Goal: Information Seeking & Learning: Learn about a topic

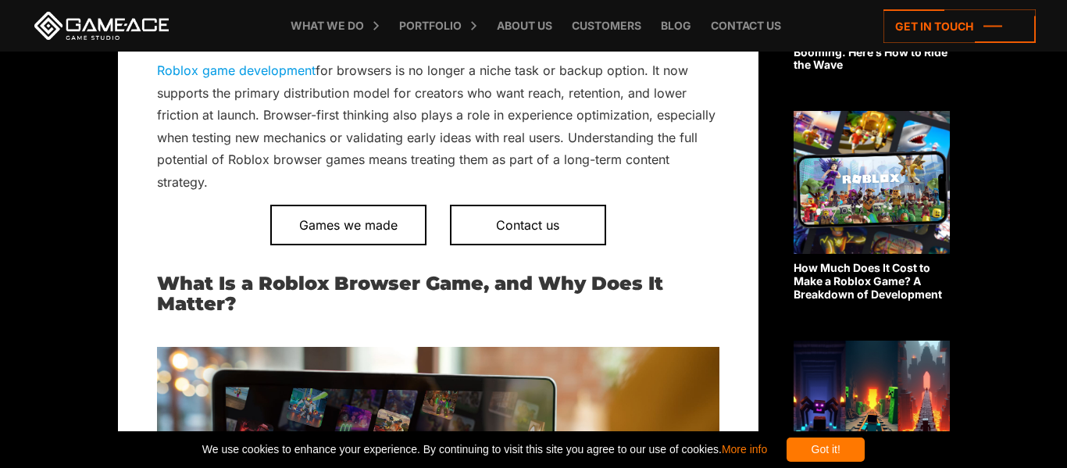
scroll to position [767, 0]
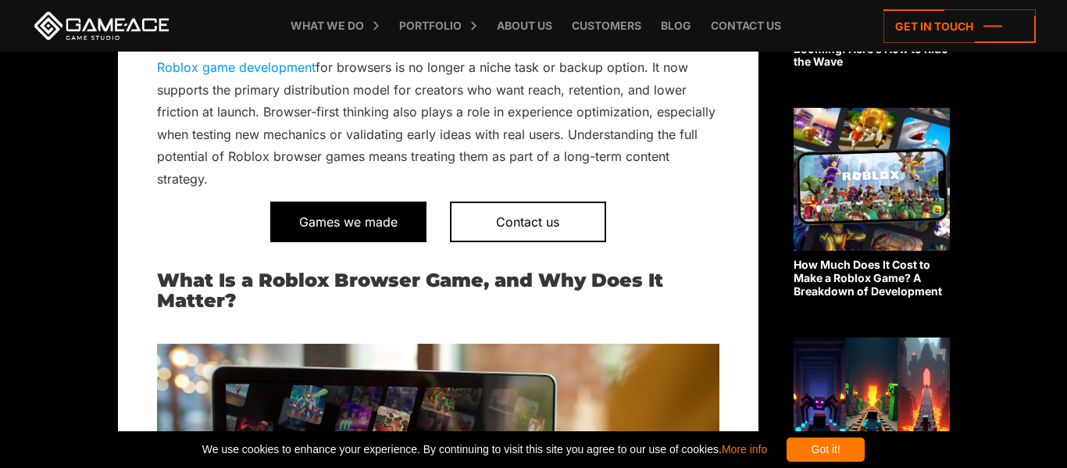
click at [420, 222] on span "Games we made" at bounding box center [348, 222] width 156 height 41
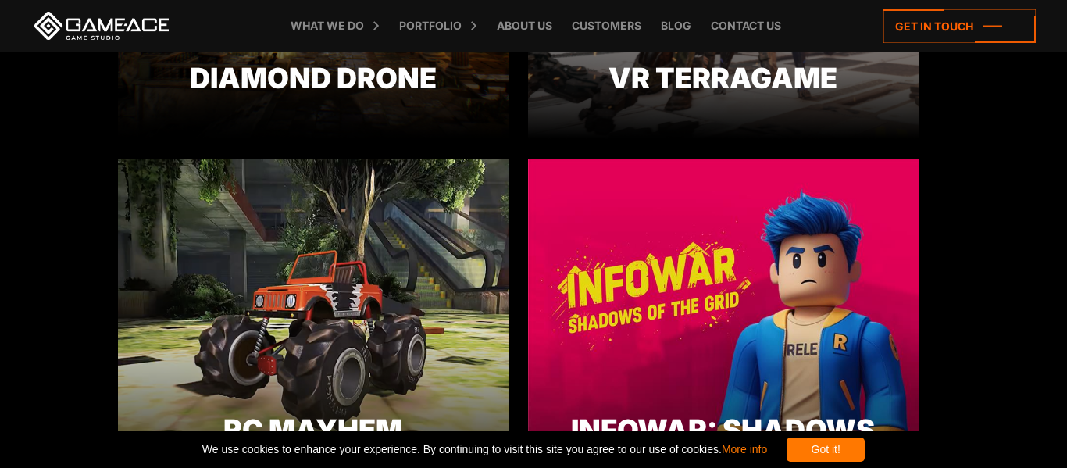
scroll to position [1373, 0]
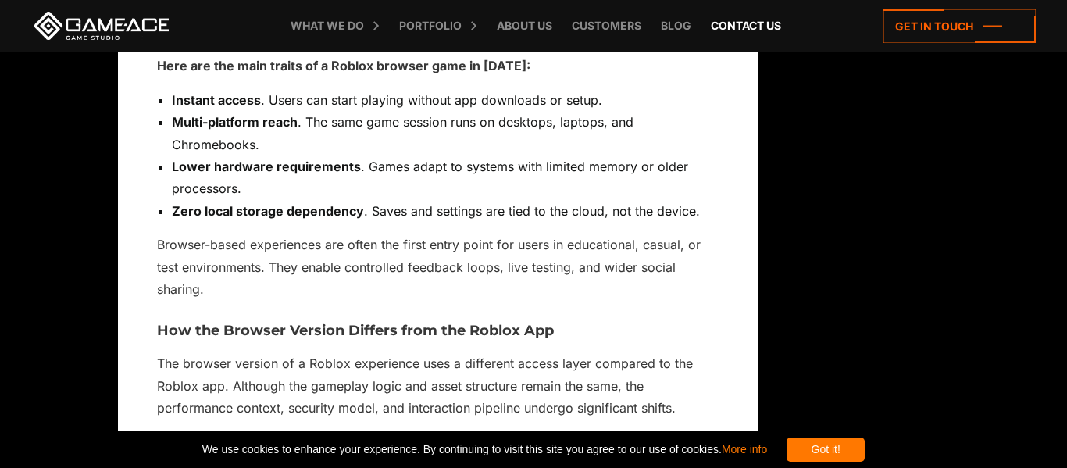
scroll to position [1812, 0]
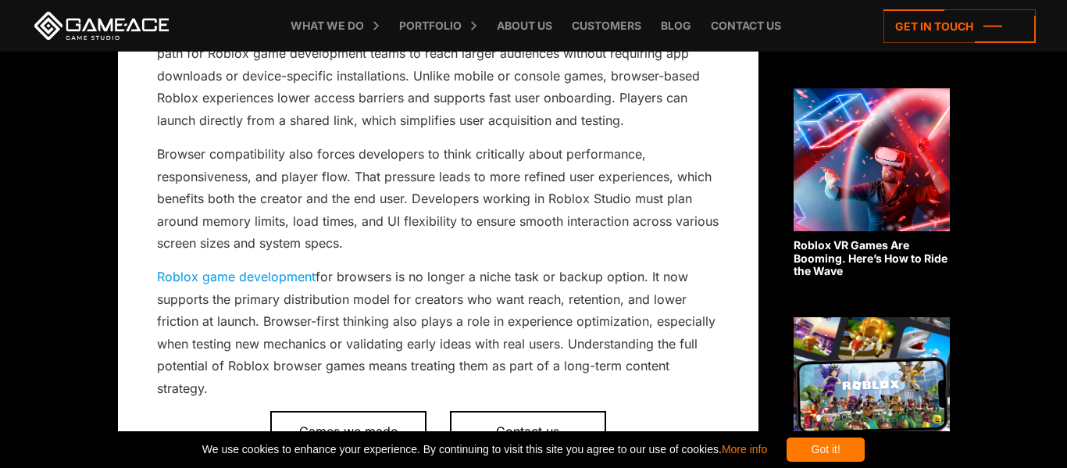
scroll to position [561, 0]
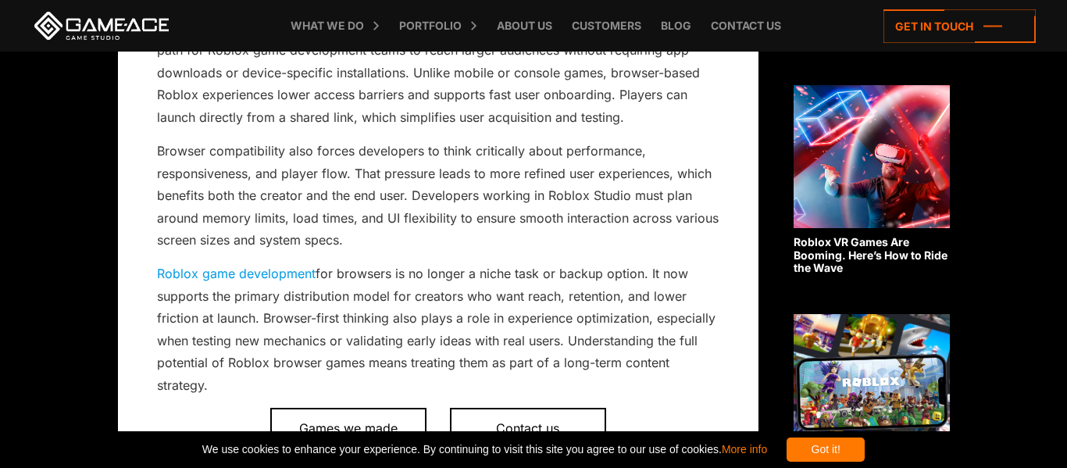
click at [268, 273] on link "Roblox game development" at bounding box center [236, 274] width 159 height 16
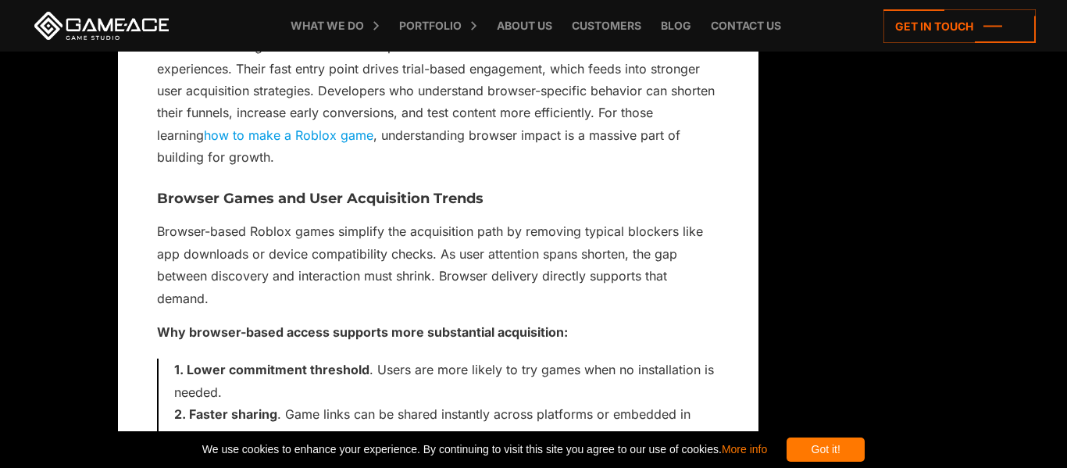
scroll to position [2983, 0]
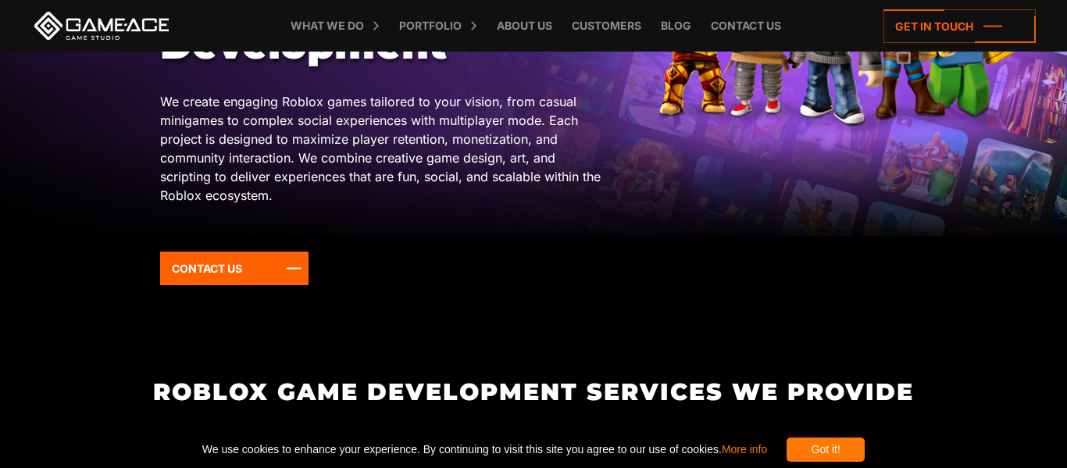
scroll to position [241, 0]
